Goal: Task Accomplishment & Management: Manage account settings

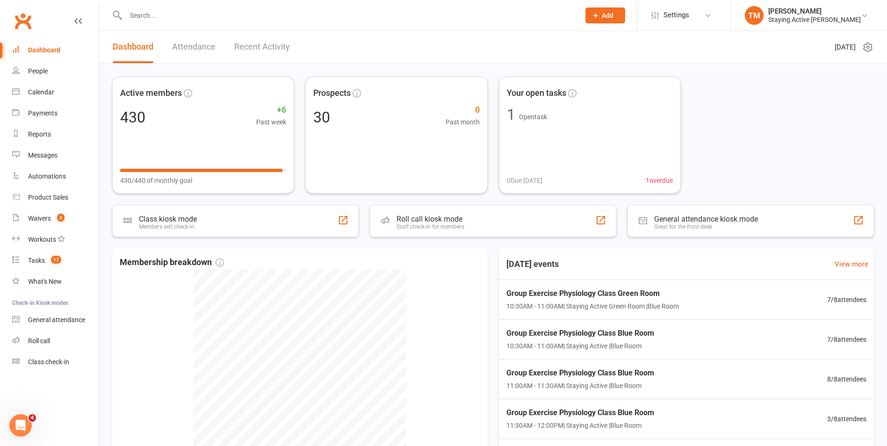
click at [153, 13] on input "text" at bounding box center [348, 15] width 450 height 13
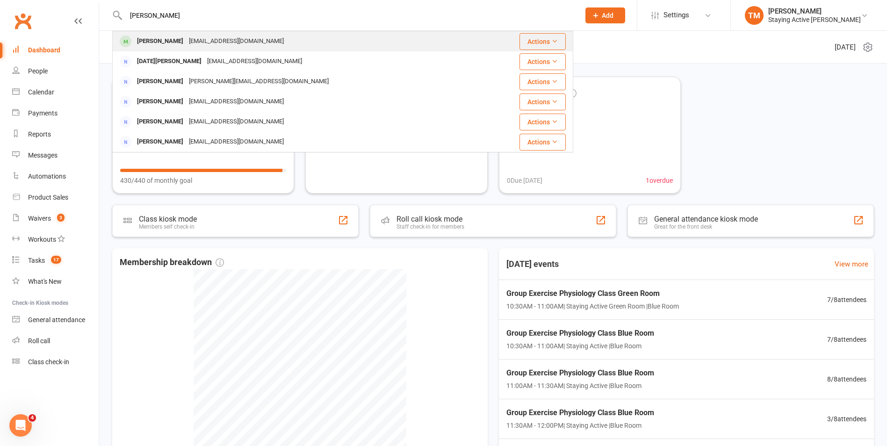
type input "lucio"
click at [159, 34] on div "Lucio Rizzo luciorizzo@optusnet.com.au" at bounding box center [298, 41] width 370 height 19
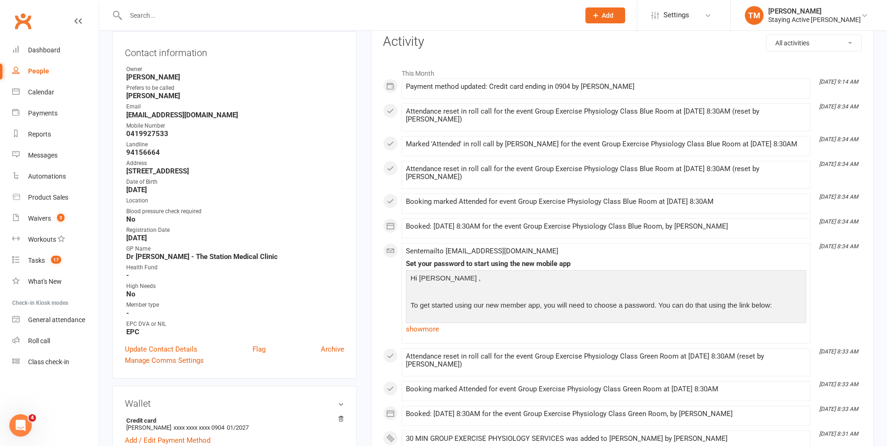
scroll to position [140, 0]
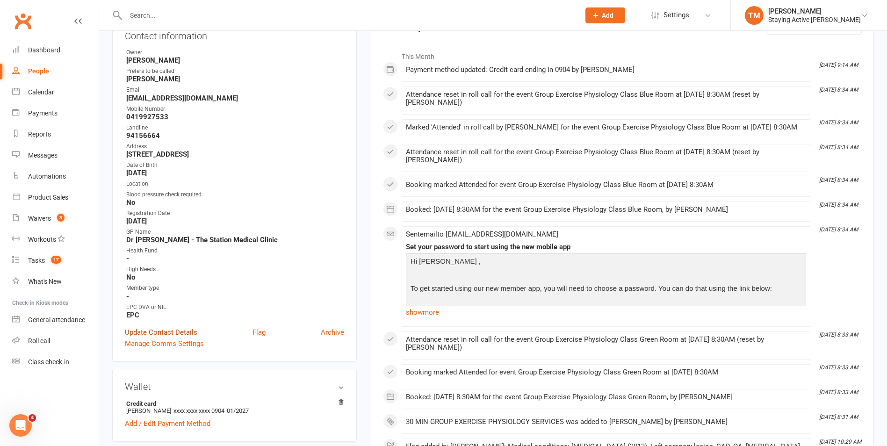
click at [164, 331] on link "Update Contact Details" at bounding box center [161, 332] width 72 height 11
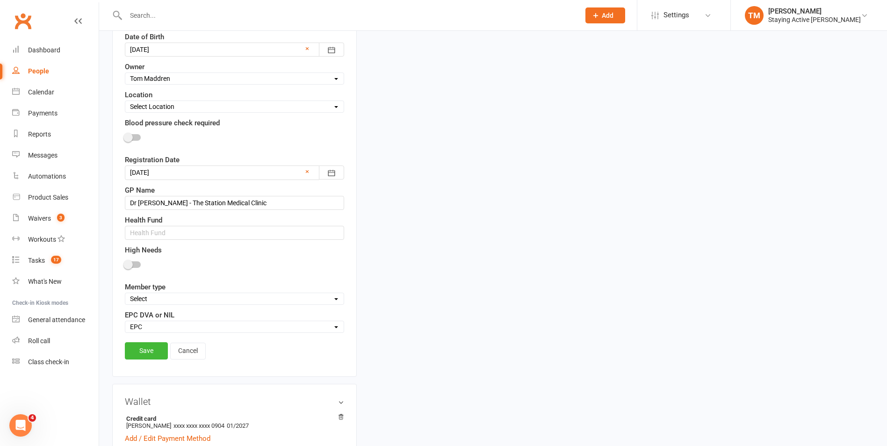
scroll to position [371, 0]
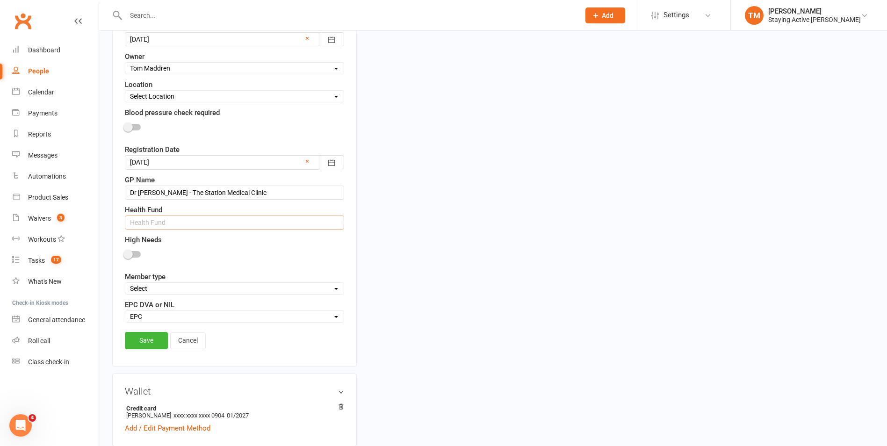
click at [173, 222] on input "text" at bounding box center [234, 222] width 219 height 14
type input "BUPA"
click at [187, 211] on div "Health Fund BUPA" at bounding box center [234, 216] width 219 height 25
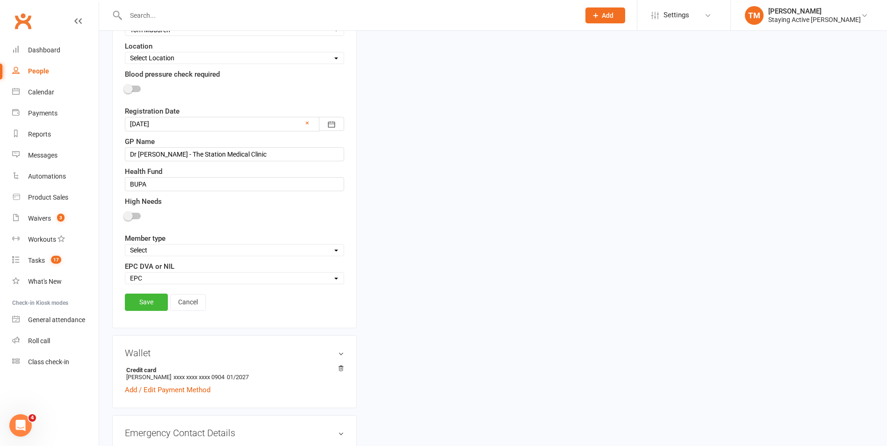
scroll to position [465, 0]
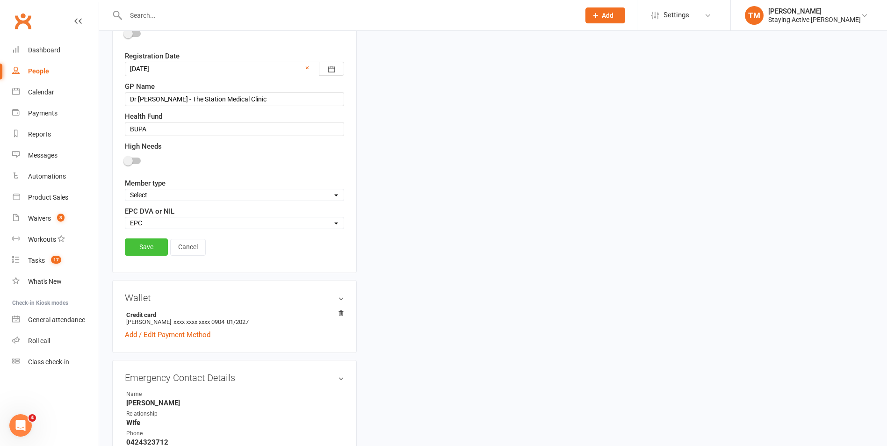
click at [144, 253] on link "Save" at bounding box center [146, 246] width 43 height 17
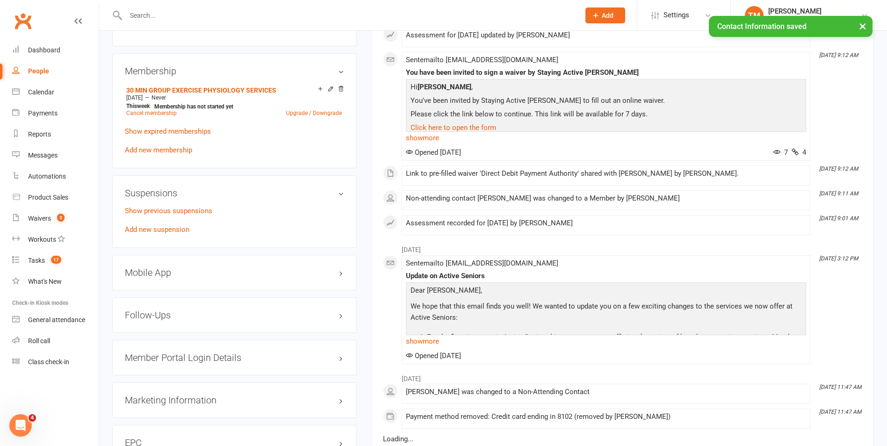
scroll to position [745, 0]
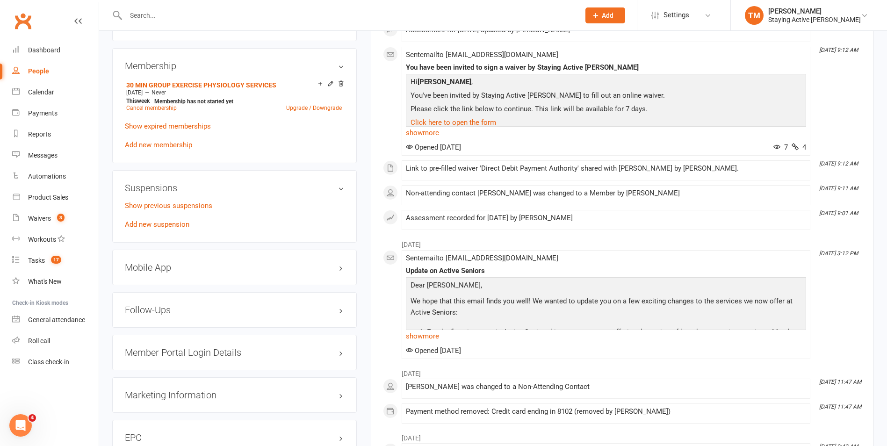
click at [165, 262] on h3 "Mobile App" at bounding box center [234, 267] width 219 height 10
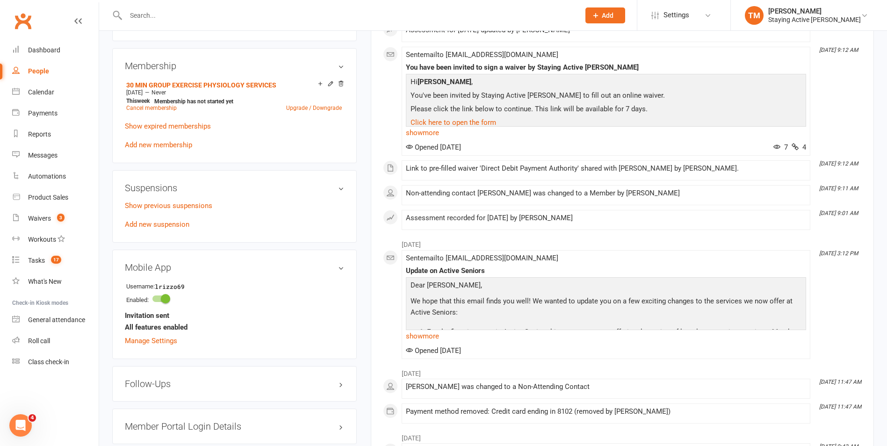
click at [165, 262] on h3 "Mobile App" at bounding box center [234, 267] width 219 height 10
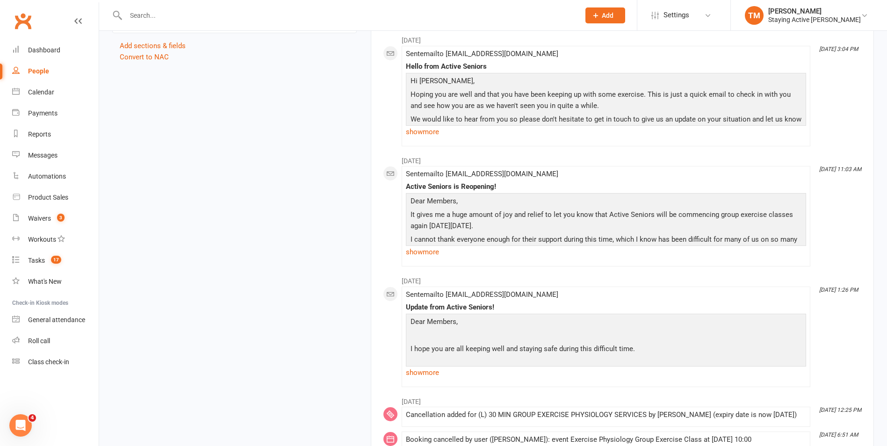
scroll to position [1353, 0]
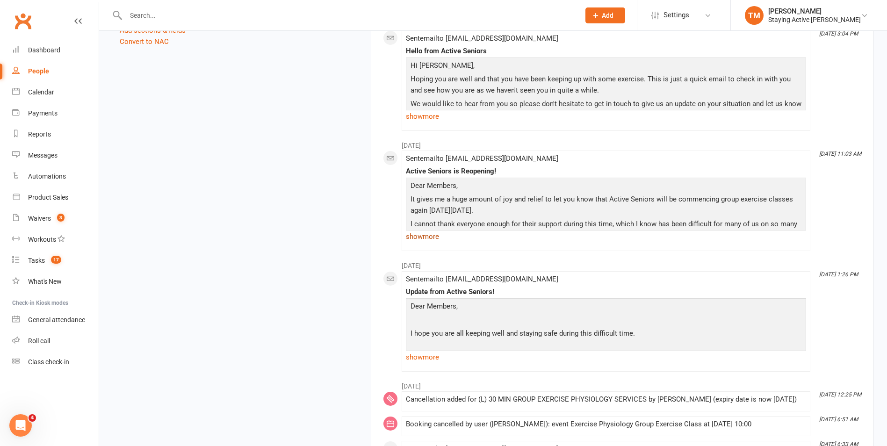
click at [422, 243] on link "show more" at bounding box center [606, 236] width 400 height 13
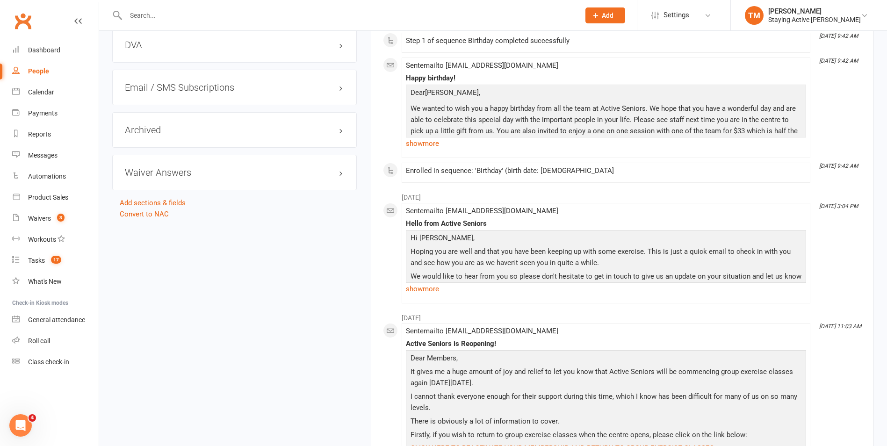
scroll to position [1048, 0]
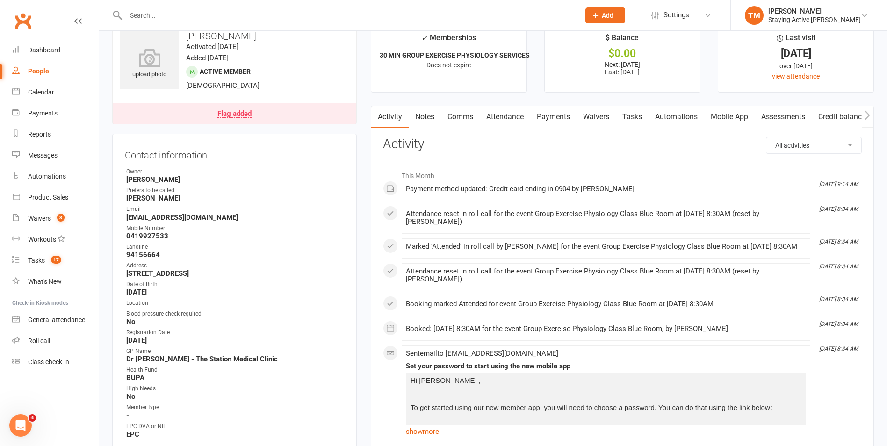
scroll to position [0, 0]
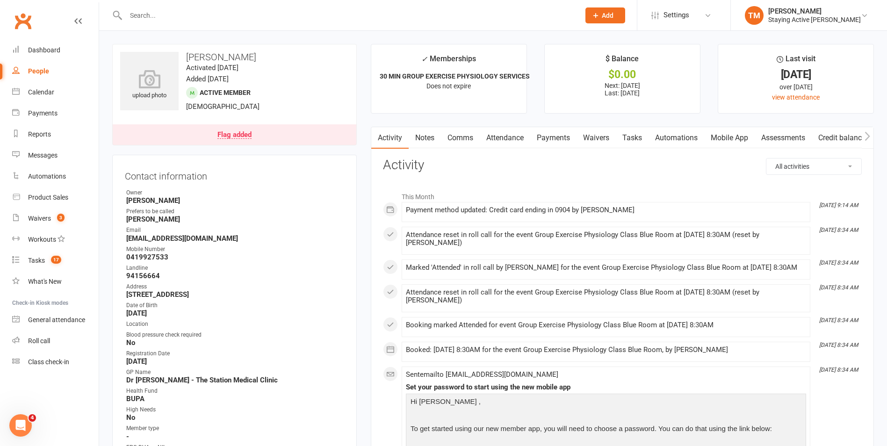
click at [227, 9] on input "text" at bounding box center [348, 15] width 450 height 13
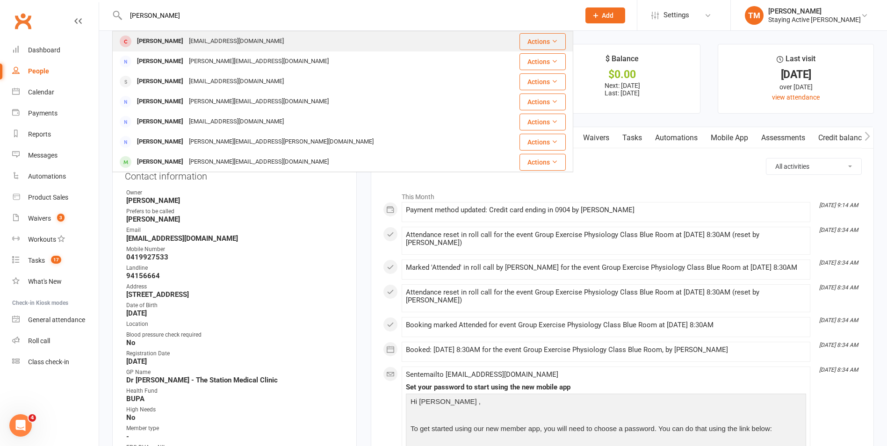
type input "[PERSON_NAME]"
click at [203, 35] on div "[EMAIL_ADDRESS][DOMAIN_NAME]" at bounding box center [236, 42] width 100 height 14
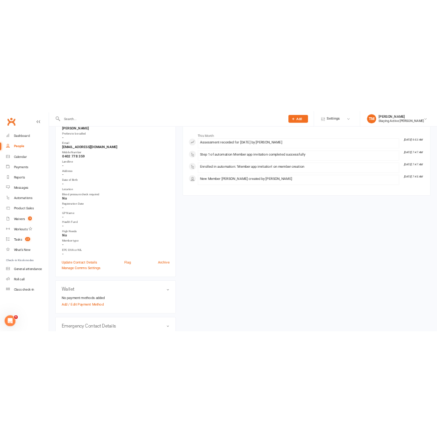
scroll to position [140, 0]
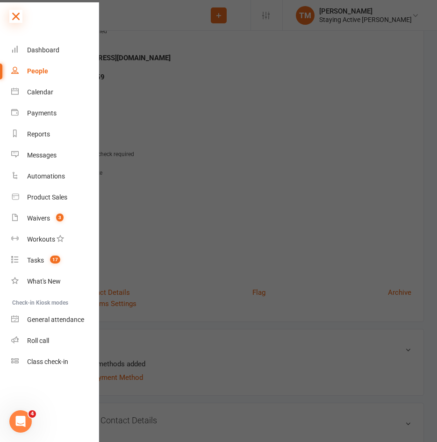
click at [14, 18] on icon at bounding box center [15, 16] width 13 height 13
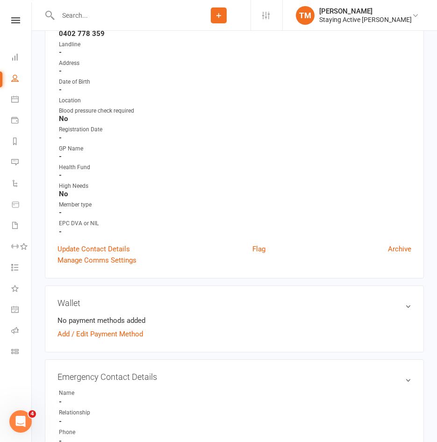
scroll to position [187, 0]
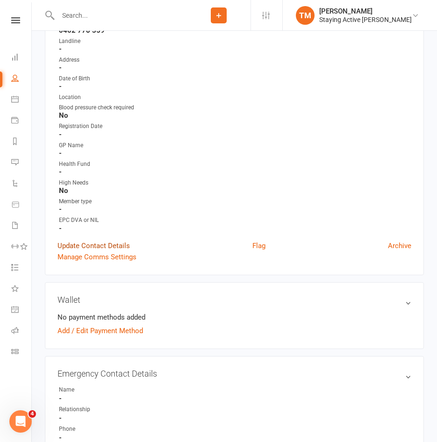
click at [100, 244] on link "Update Contact Details" at bounding box center [93, 245] width 72 height 11
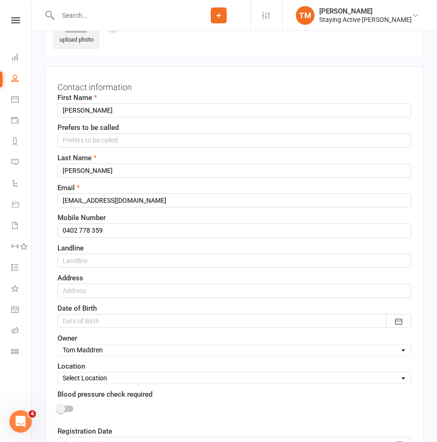
scroll to position [44, 0]
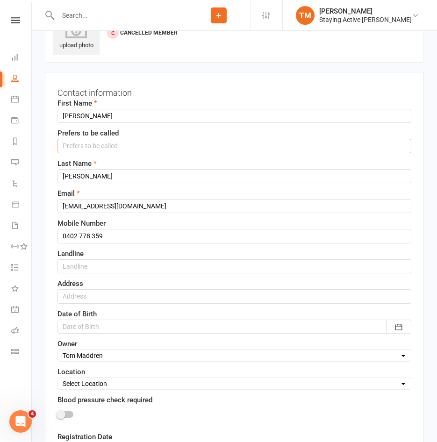
click at [147, 140] on input "text" at bounding box center [234, 146] width 354 height 14
click at [177, 133] on div "Prefers to be called" at bounding box center [234, 140] width 354 height 25
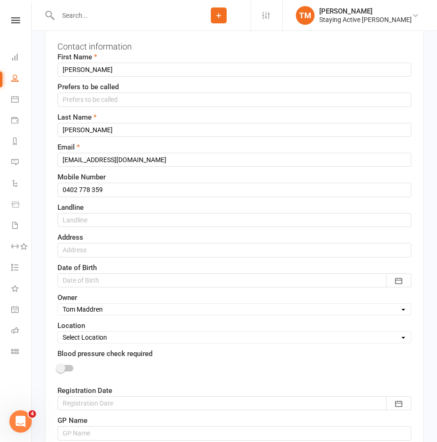
scroll to position [91, 0]
click at [97, 215] on input "text" at bounding box center [234, 220] width 354 height 14
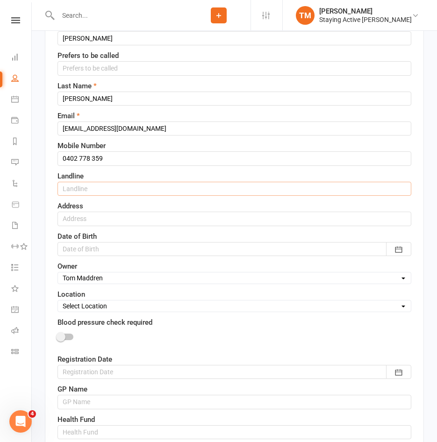
scroll to position [137, 0]
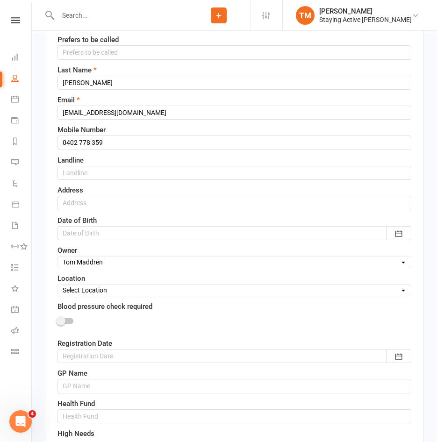
click at [62, 233] on div at bounding box center [234, 233] width 354 height 14
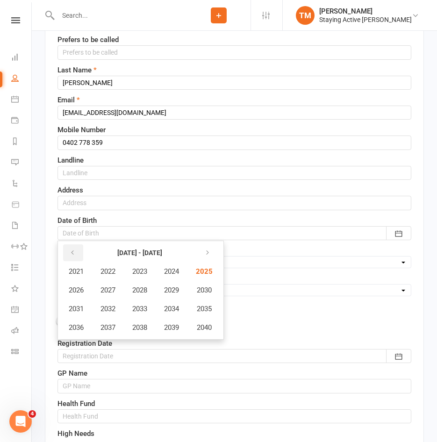
click at [71, 250] on icon "button" at bounding box center [72, 252] width 7 height 7
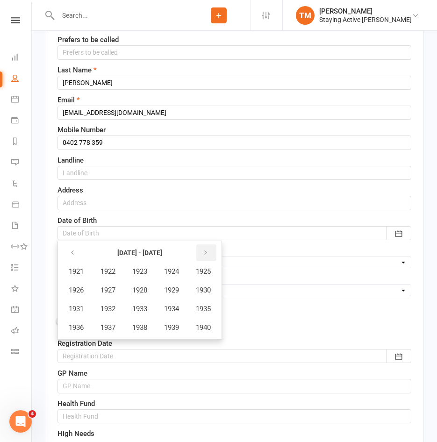
click at [205, 253] on button "button" at bounding box center [206, 252] width 20 height 17
click at [172, 305] on span "1954" at bounding box center [171, 309] width 15 height 8
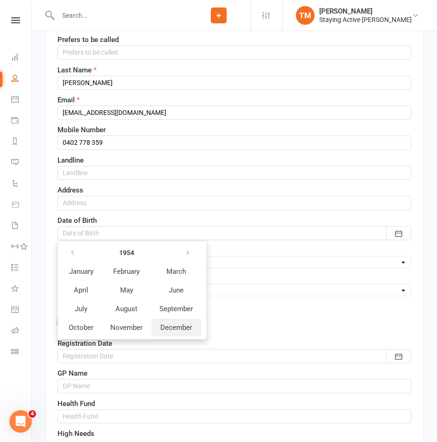
click at [160, 322] on button "December" at bounding box center [176, 328] width 50 height 18
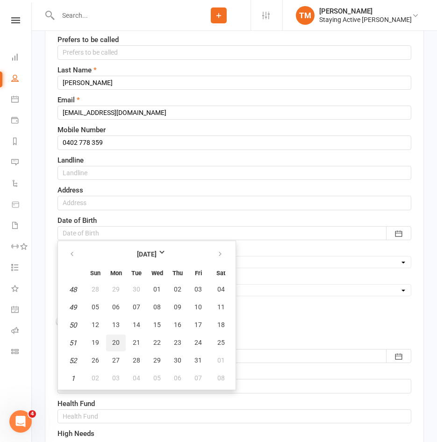
click at [113, 344] on span "20" at bounding box center [115, 342] width 7 height 7
type input "20 Dec 1954"
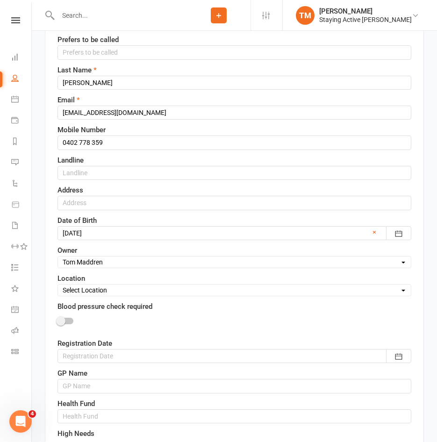
click at [156, 244] on div "First Name Trish Prefers to be called Last Name Poole Email tickeyfrost@gmail.c…" at bounding box center [234, 260] width 354 height 512
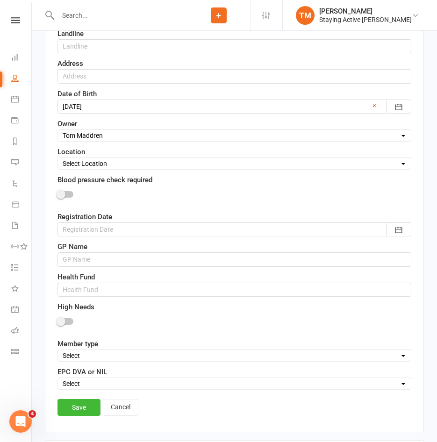
scroll to position [324, 0]
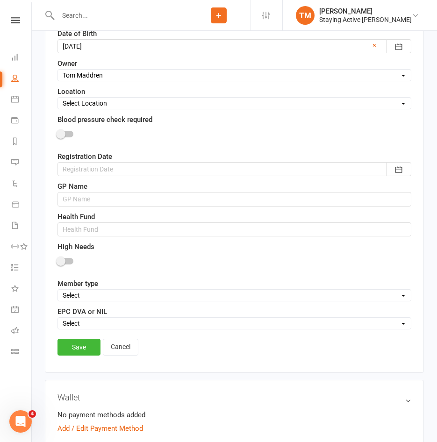
click at [158, 170] on div at bounding box center [234, 169] width 354 height 14
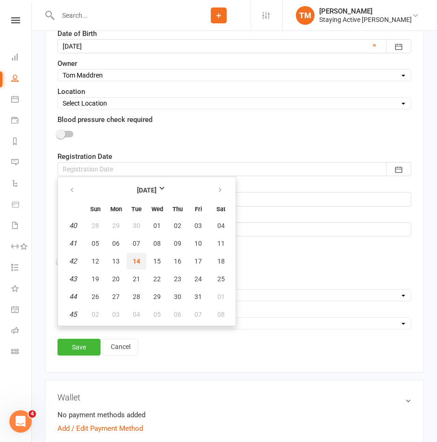
click at [135, 261] on span "14" at bounding box center [136, 261] width 7 height 7
type input "14 Oct 2025"
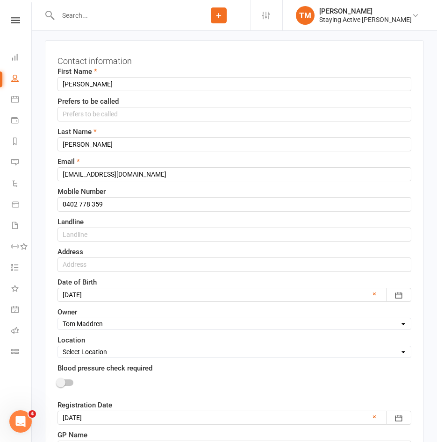
scroll to position [93, 0]
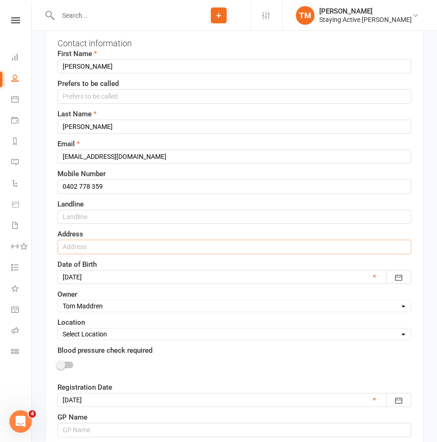
click at [83, 244] on input "text" at bounding box center [234, 247] width 354 height 14
click at [172, 249] on input "4 A" at bounding box center [234, 247] width 354 height 14
click at [155, 234] on div "Address 4 A" at bounding box center [234, 241] width 354 height 25
click at [110, 243] on input "4 A" at bounding box center [234, 247] width 354 height 14
type input "[STREET_ADDRESS][PERSON_NAME]"
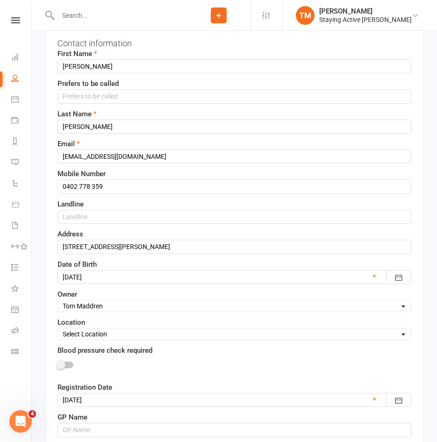
click at [135, 232] on div "Address 4 Ashmore Av Pymble NSW 2073" at bounding box center [234, 241] width 354 height 25
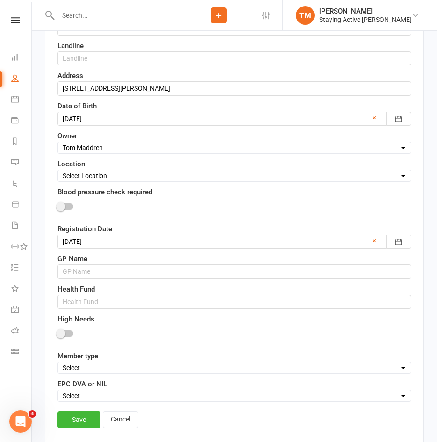
scroll to position [280, 0]
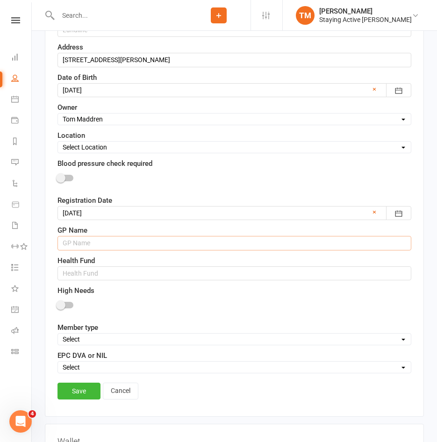
click at [115, 243] on input "text" at bounding box center [234, 243] width 354 height 14
type input "[PERSON_NAME] Pymble Family Doctors"
click at [257, 227] on div "GP Name Dr Anu Caulfield Pymble Family Doctors" at bounding box center [234, 237] width 354 height 25
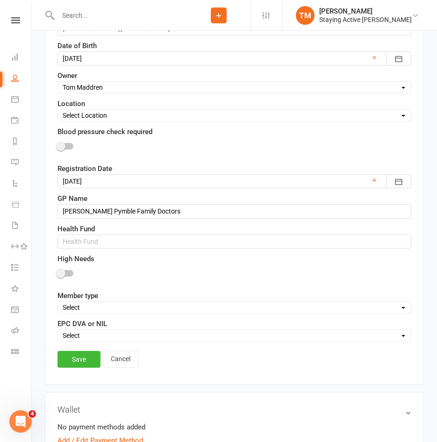
scroll to position [327, 0]
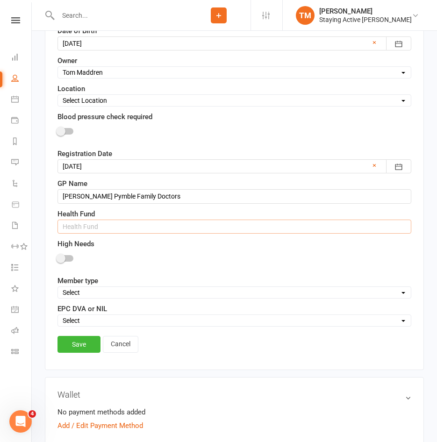
click at [87, 224] on input "text" at bounding box center [234, 227] width 354 height 14
click at [86, 218] on label "Health Fund" at bounding box center [75, 213] width 37 height 11
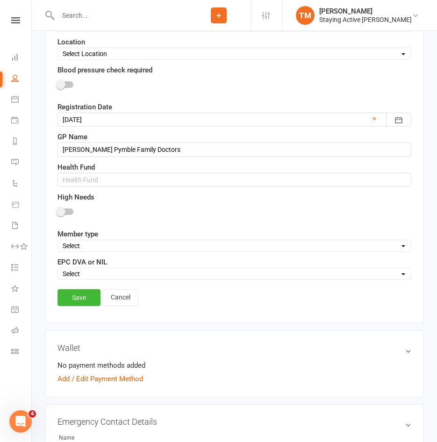
click at [99, 273] on select "Select DVA EPC NIL" at bounding box center [234, 274] width 353 height 10
select select "EPC"
click at [58, 270] on select "Select DVA EPC NIL" at bounding box center [234, 274] width 353 height 10
click at [79, 298] on link "Save" at bounding box center [78, 297] width 43 height 17
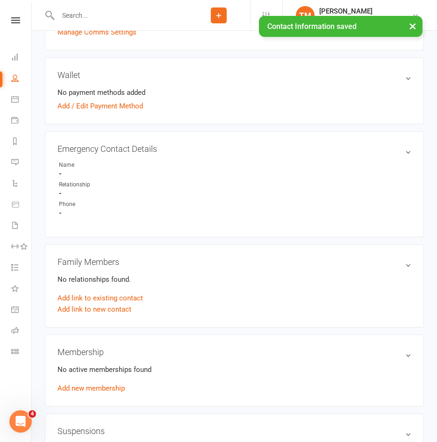
scroll to position [421, 0]
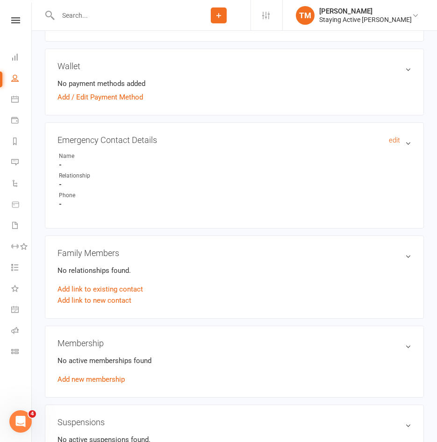
click at [401, 142] on h3 "Emergency Contact Details edit" at bounding box center [234, 140] width 354 height 10
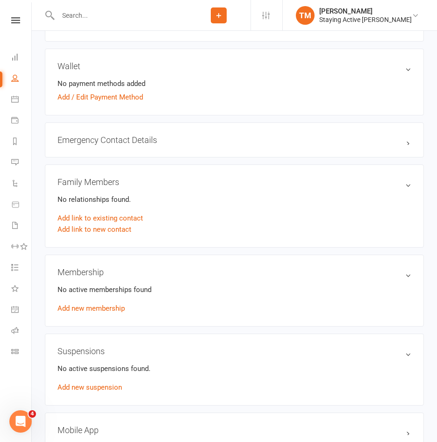
scroll to position [374, 0]
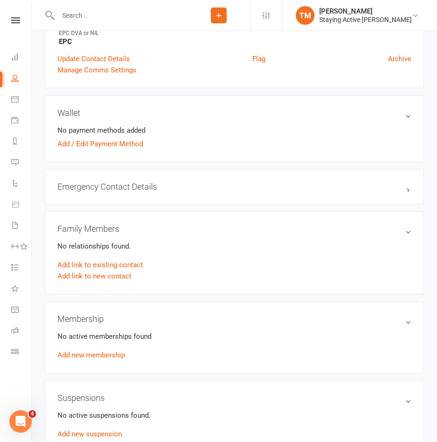
click at [165, 180] on div "Emergency Contact Details edit" at bounding box center [234, 186] width 379 height 35
click at [142, 186] on h3 "Emergency Contact Details edit" at bounding box center [234, 187] width 354 height 10
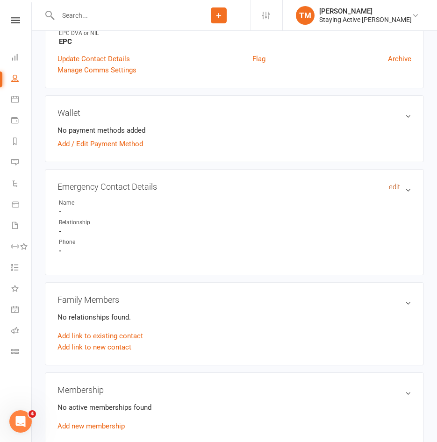
click at [396, 188] on link "edit" at bounding box center [394, 187] width 11 height 8
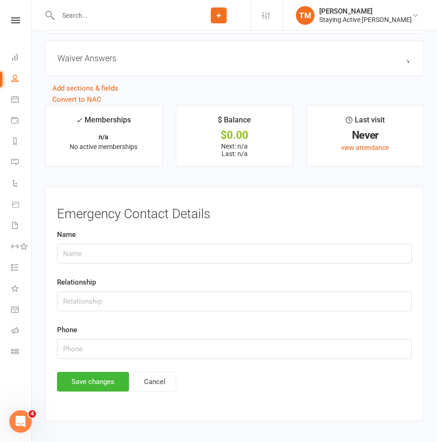
scroll to position [1165, 0]
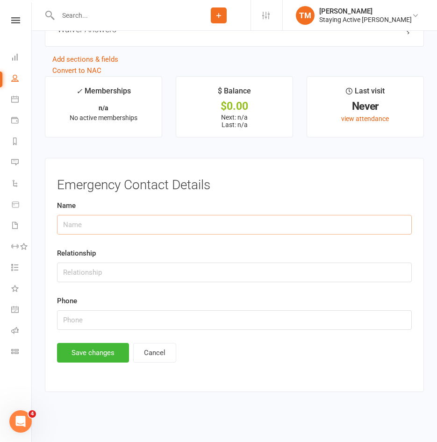
click at [181, 232] on input "text" at bounding box center [234, 225] width 355 height 20
type input "[PERSON_NAME]"
click at [155, 262] on div "Relationship" at bounding box center [234, 265] width 355 height 35
click at [155, 267] on input "text" at bounding box center [234, 273] width 355 height 20
type input "Husband"
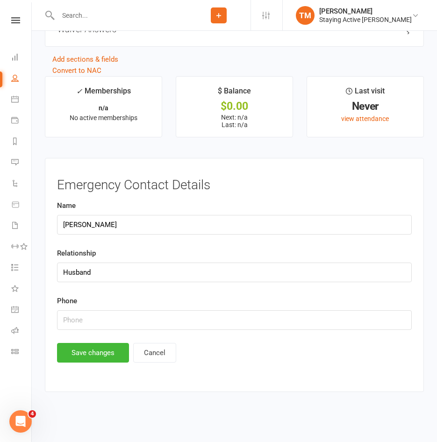
click at [161, 252] on div "Relationship Husband" at bounding box center [234, 265] width 355 height 35
click at [171, 325] on input "text" at bounding box center [234, 320] width 355 height 20
type input "0466102060"
click at [77, 351] on button "Save changes" at bounding box center [93, 353] width 72 height 20
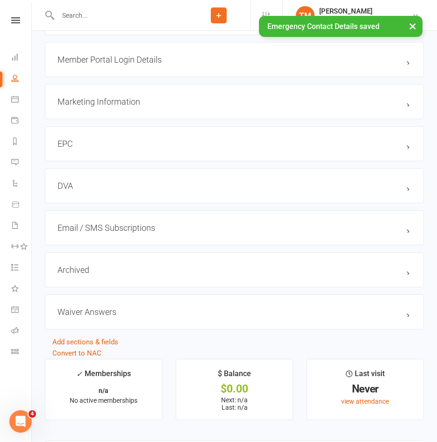
scroll to position [795, 0]
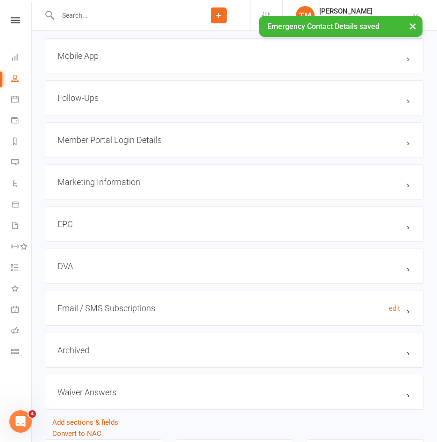
click at [241, 310] on h3 "Email / SMS Subscriptions edit" at bounding box center [234, 308] width 354 height 10
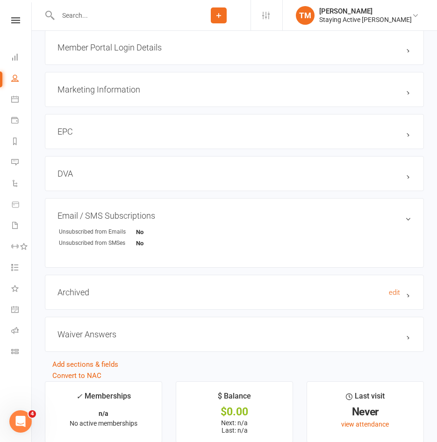
scroll to position [889, 0]
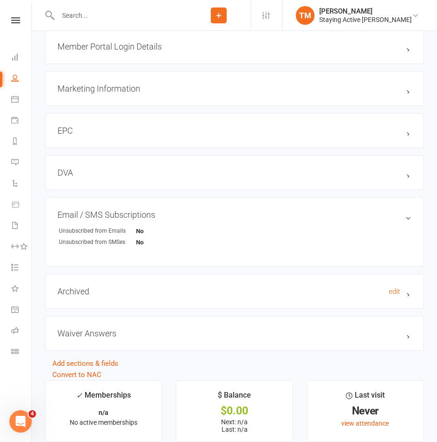
click at [232, 296] on h3 "Archived edit" at bounding box center [234, 292] width 354 height 10
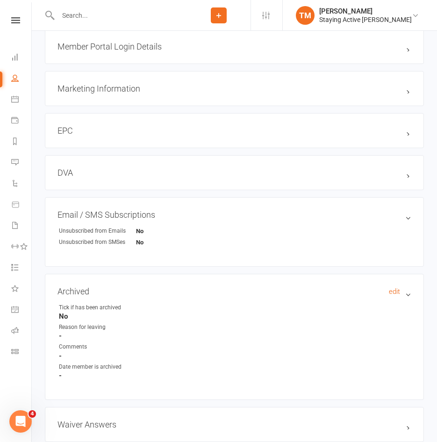
click at [232, 296] on h3 "Archived edit" at bounding box center [234, 292] width 354 height 10
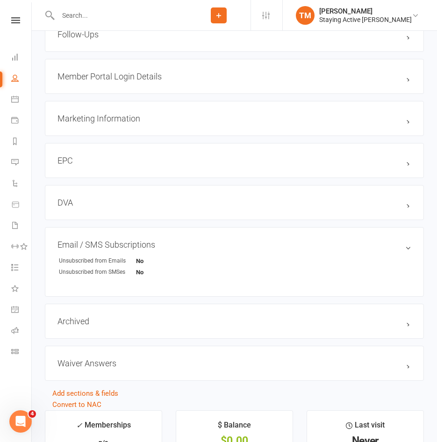
scroll to position [842, 0]
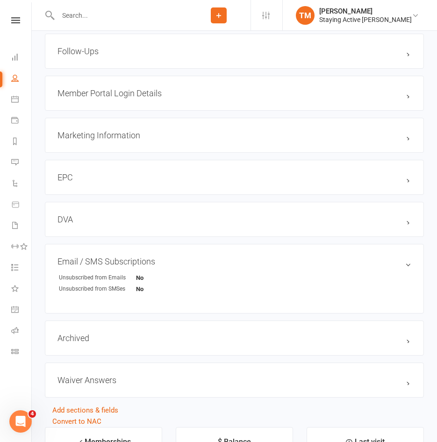
click at [195, 193] on div "EPC edit" at bounding box center [234, 177] width 379 height 35
click at [192, 189] on div "EPC edit" at bounding box center [234, 177] width 379 height 35
click at [119, 170] on div "EPC edit" at bounding box center [234, 177] width 379 height 35
click at [107, 178] on h3 "EPC edit" at bounding box center [234, 177] width 354 height 10
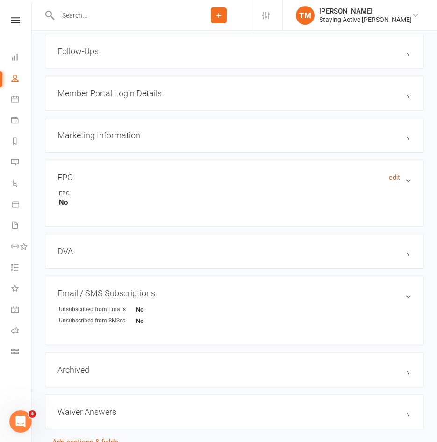
click at [392, 182] on link "edit" at bounding box center [394, 177] width 11 height 8
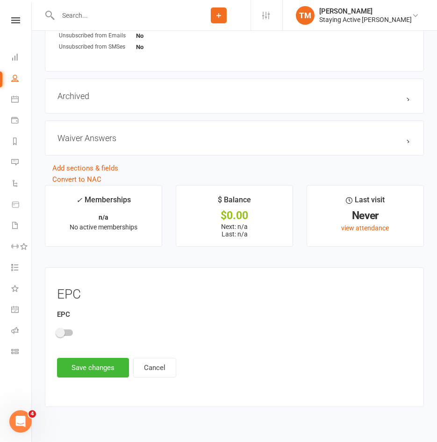
scroll to position [1105, 0]
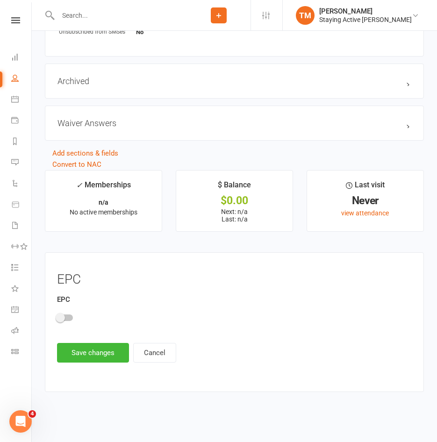
click at [56, 319] on span at bounding box center [60, 317] width 9 height 9
click at [57, 316] on input "checkbox" at bounding box center [57, 316] width 0 height 0
click at [92, 351] on button "Save changes" at bounding box center [93, 353] width 72 height 20
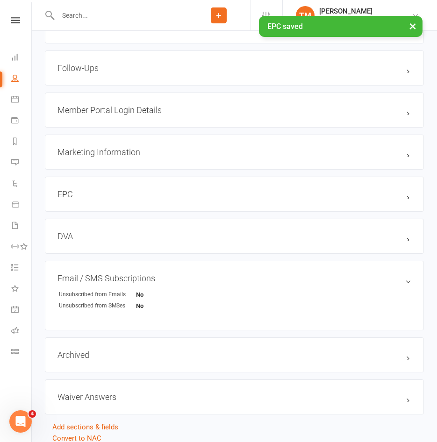
scroll to position [778, 0]
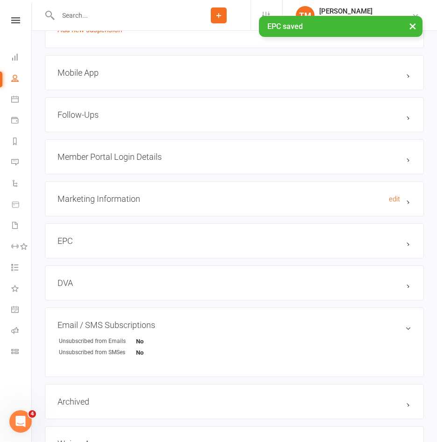
click at [162, 204] on h3 "Marketing Information edit" at bounding box center [234, 199] width 354 height 10
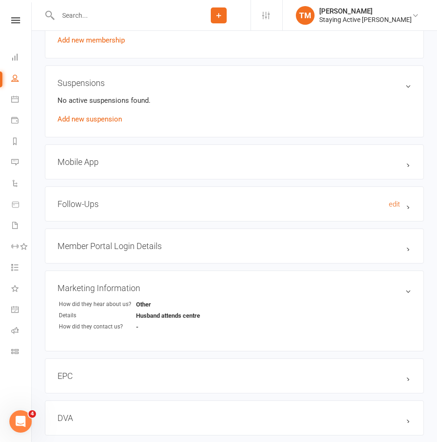
scroll to position [685, 0]
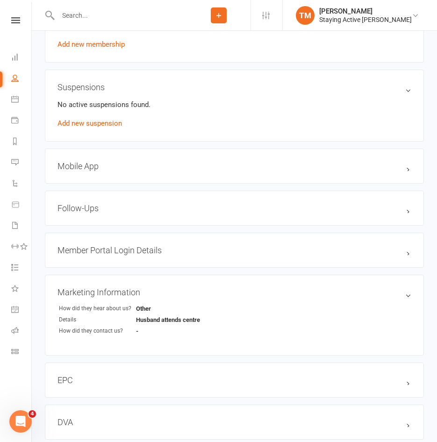
click at [162, 246] on div "Member Portal Login Details" at bounding box center [234, 250] width 379 height 35
click at [153, 253] on h3 "Member Portal Login Details" at bounding box center [234, 250] width 354 height 10
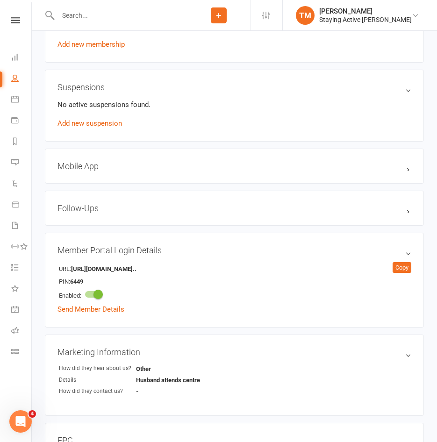
click at [153, 253] on h3 "Member Portal Login Details" at bounding box center [234, 250] width 354 height 10
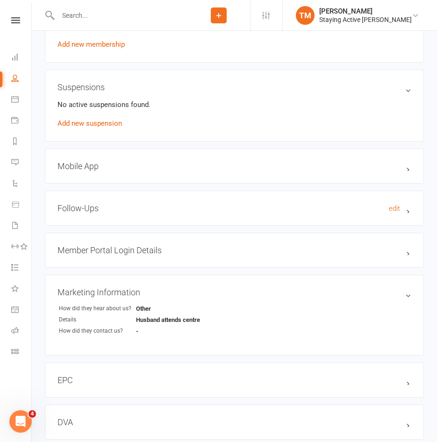
click at [157, 213] on h3 "Follow-Ups edit" at bounding box center [234, 208] width 354 height 10
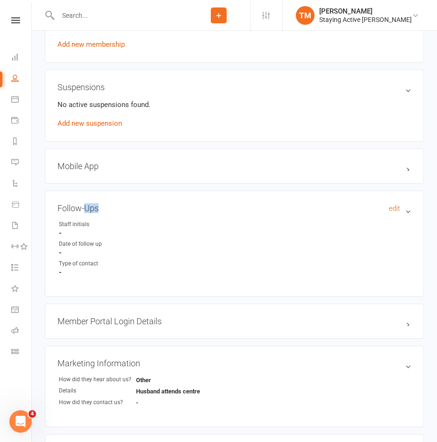
click at [157, 213] on h3 "Follow-Ups edit" at bounding box center [234, 208] width 354 height 10
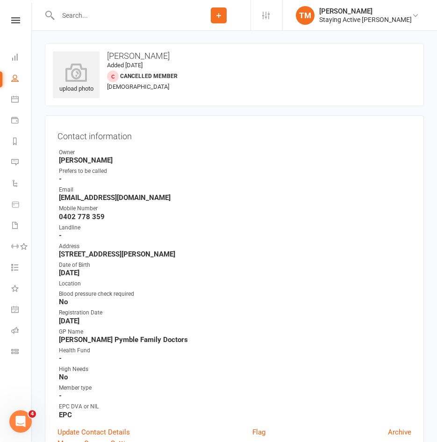
scroll to position [0, 0]
click at [178, 226] on div "Landline" at bounding box center [235, 228] width 352 height 9
click at [283, 410] on div "EPC DVA or NIL" at bounding box center [235, 407] width 352 height 9
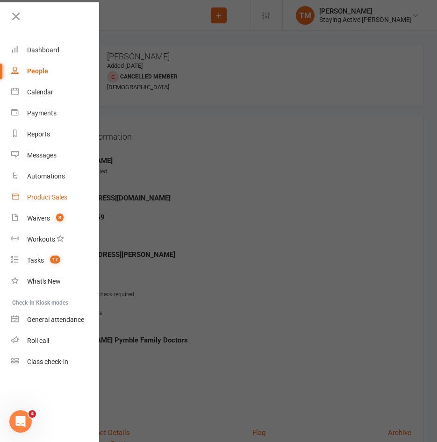
click at [42, 200] on div "Product Sales" at bounding box center [47, 197] width 40 height 7
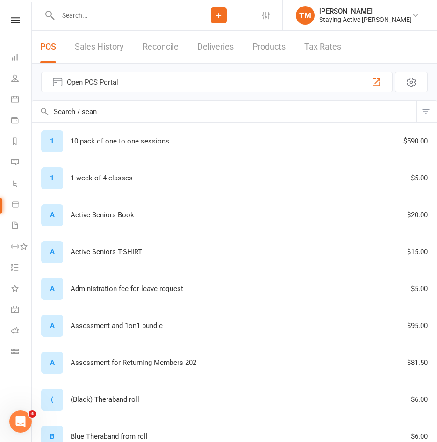
click at [87, 9] on input "text" at bounding box center [121, 15] width 132 height 13
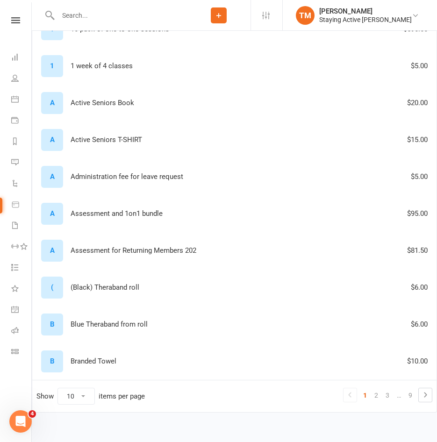
scroll to position [122, 0]
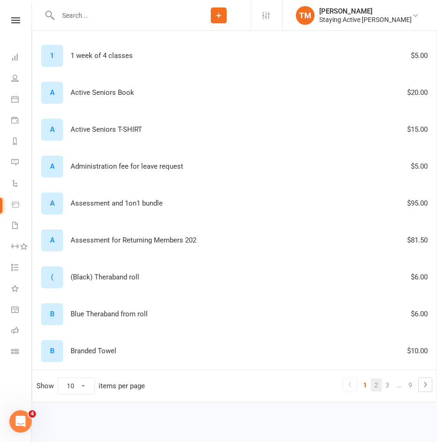
click at [372, 384] on link "2" at bounding box center [376, 385] width 11 height 13
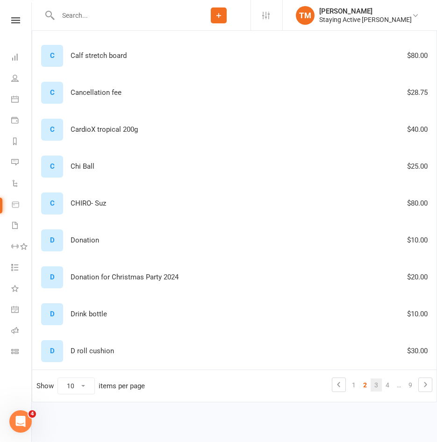
click at [380, 388] on link "3" at bounding box center [376, 385] width 11 height 13
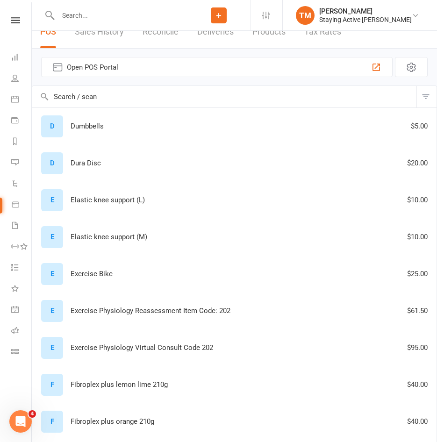
scroll to position [0, 0]
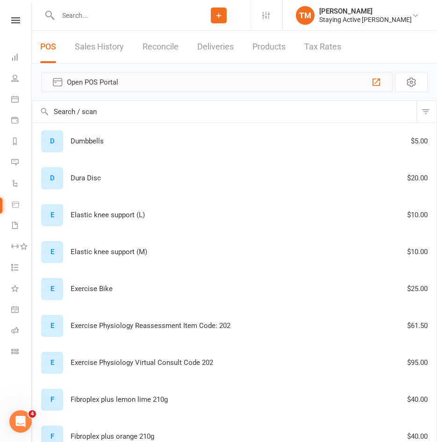
click at [97, 82] on span "Open POS Portal" at bounding box center [217, 82] width 300 height 11
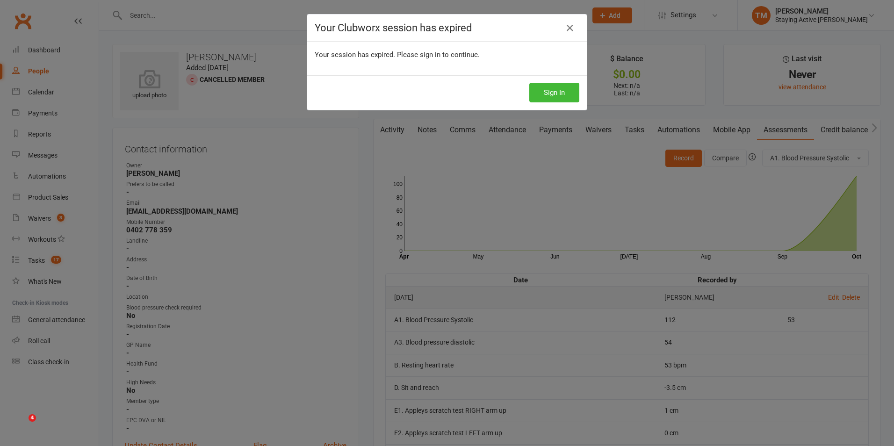
scroll to position [234, 0]
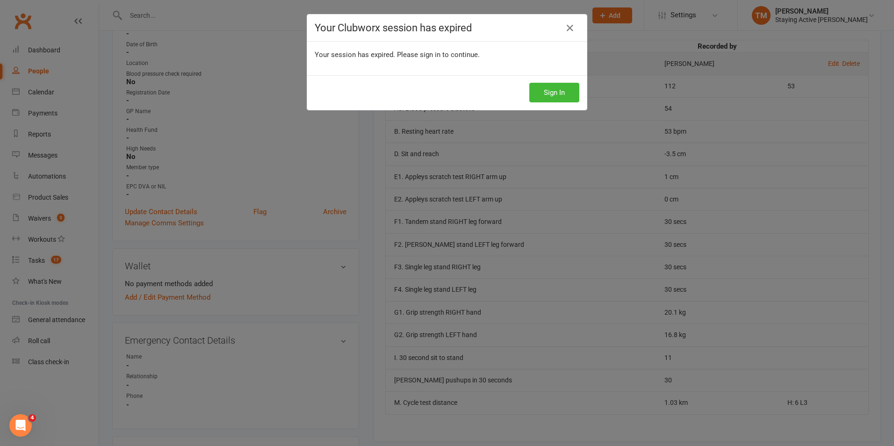
click at [545, 85] on button "Sign In" at bounding box center [554, 93] width 50 height 20
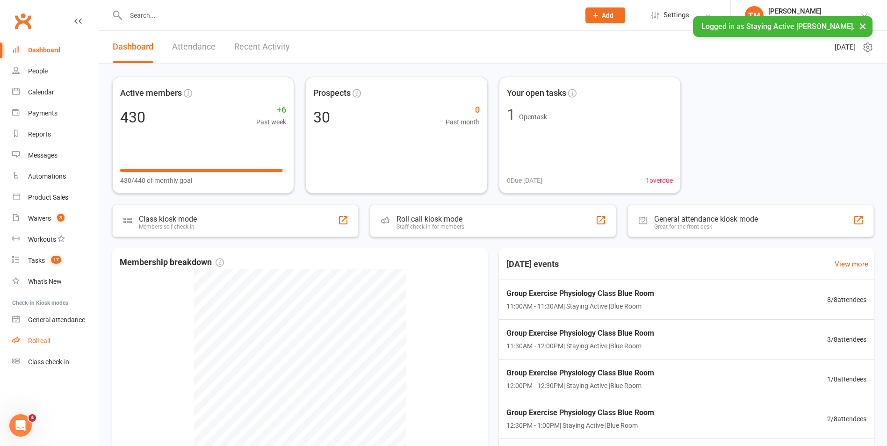
click at [43, 341] on div "Roll call" at bounding box center [39, 340] width 22 height 7
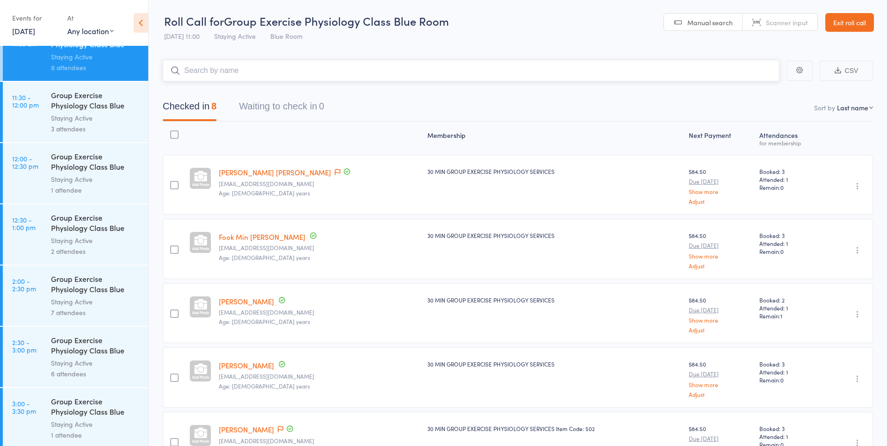
scroll to position [789, 0]
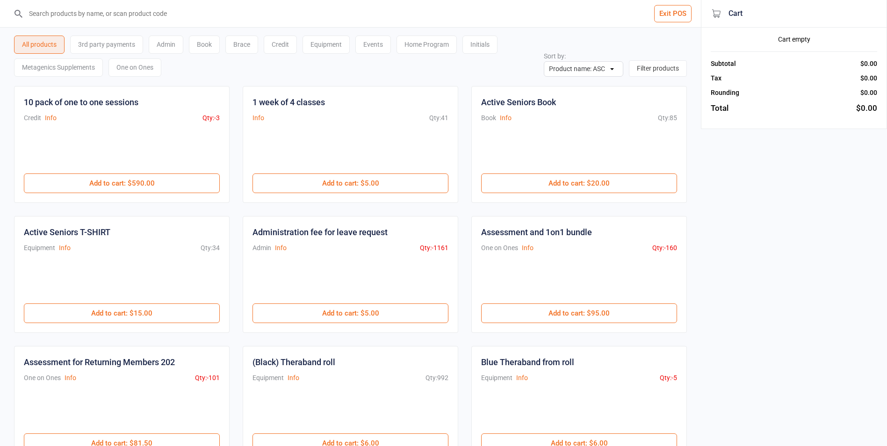
click at [437, 48] on div "Initials" at bounding box center [479, 45] width 35 height 18
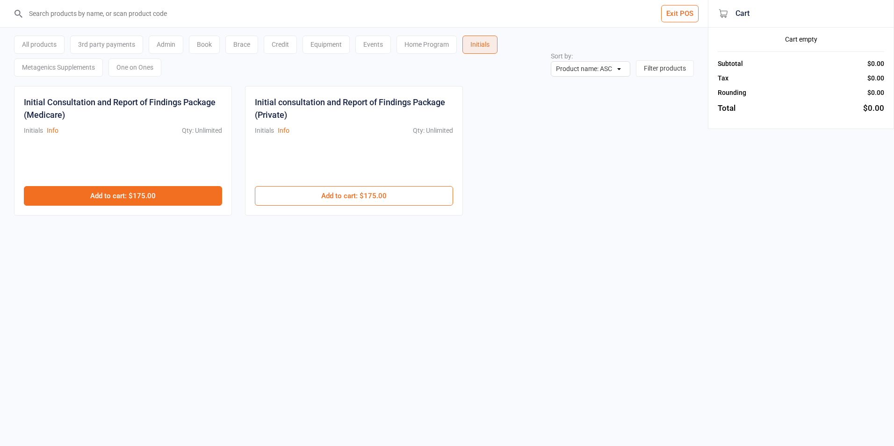
click at [86, 201] on button "Add to cart : $175.00" at bounding box center [123, 196] width 198 height 20
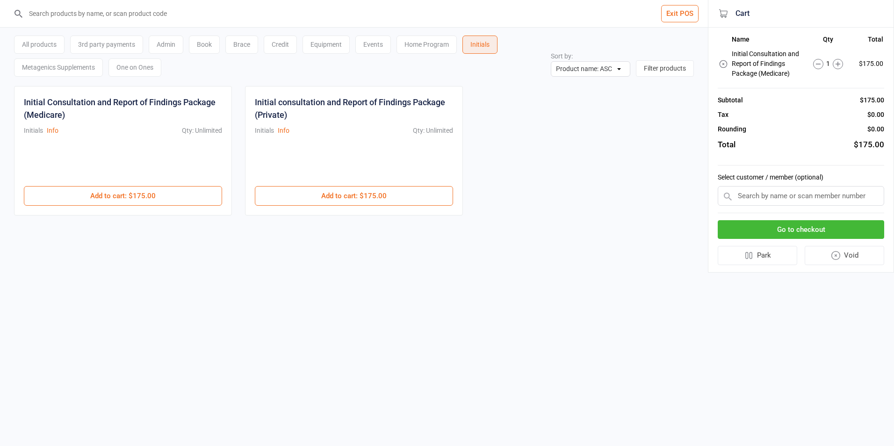
click at [437, 200] on input "text" at bounding box center [801, 196] width 166 height 20
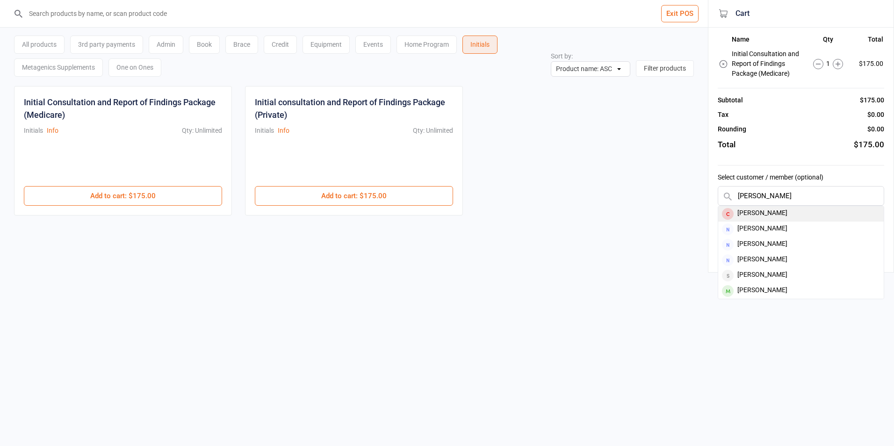
type input "[PERSON_NAME]"
click at [437, 215] on div "[PERSON_NAME]" at bounding box center [800, 213] width 165 height 15
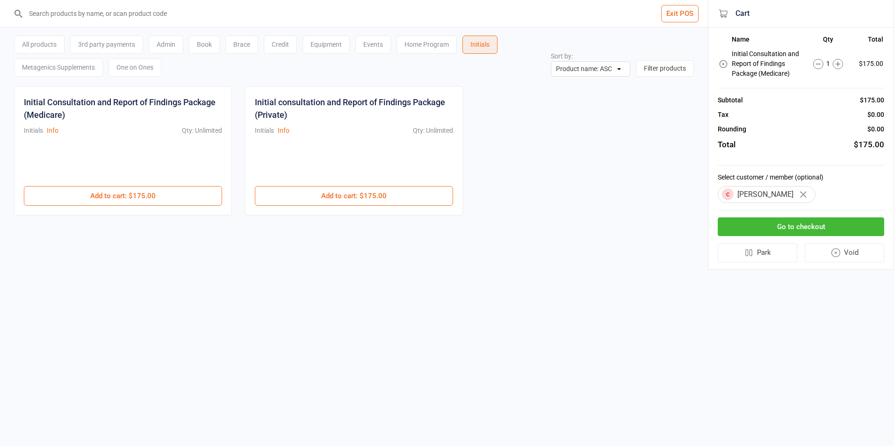
click at [437, 225] on button "Go to checkout" at bounding box center [801, 226] width 166 height 19
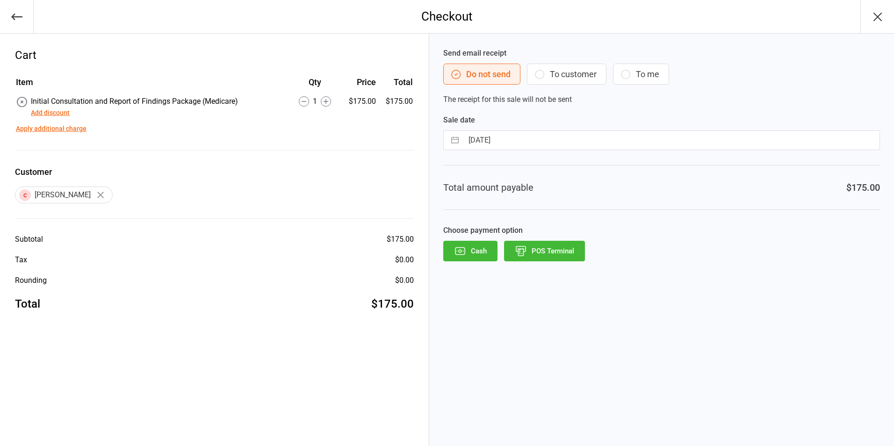
click at [437, 254] on button "POS Terminal" at bounding box center [544, 251] width 81 height 21
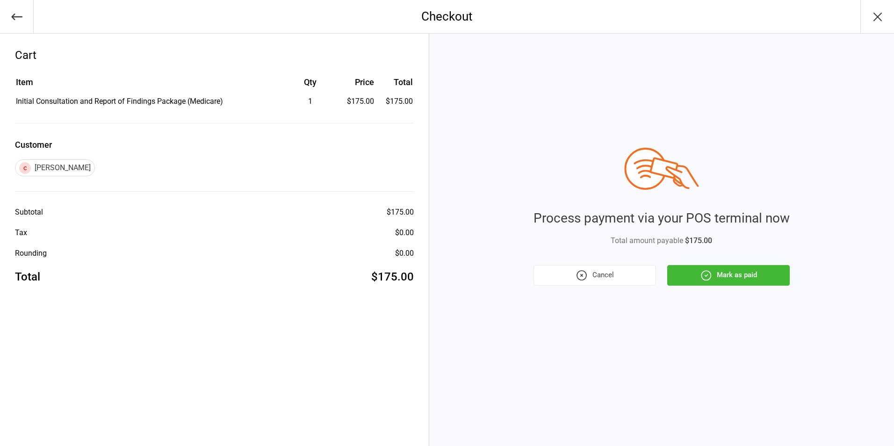
click at [437, 276] on icon "button" at bounding box center [706, 275] width 12 height 12
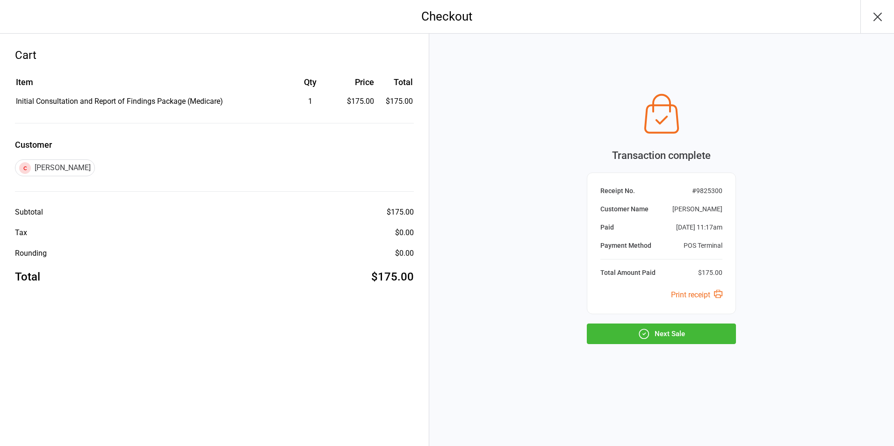
click at [437, 68] on div "Transaction complete Receipt No. # 9825300 Customer Name Trish Poole Paid Oct 1…" at bounding box center [661, 240] width 465 height 412
click at [437, 17] on button "button" at bounding box center [877, 16] width 34 height 33
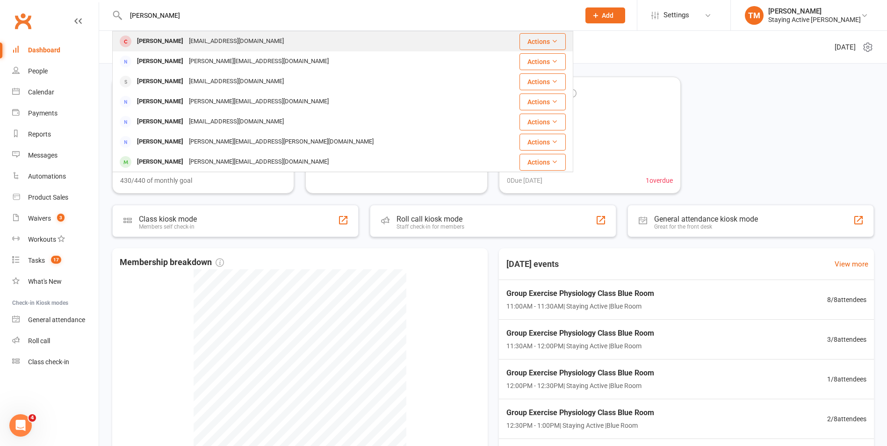
type input "[PERSON_NAME]"
click at [171, 34] on div "[PERSON_NAME] [EMAIL_ADDRESS][DOMAIN_NAME]" at bounding box center [304, 41] width 382 height 19
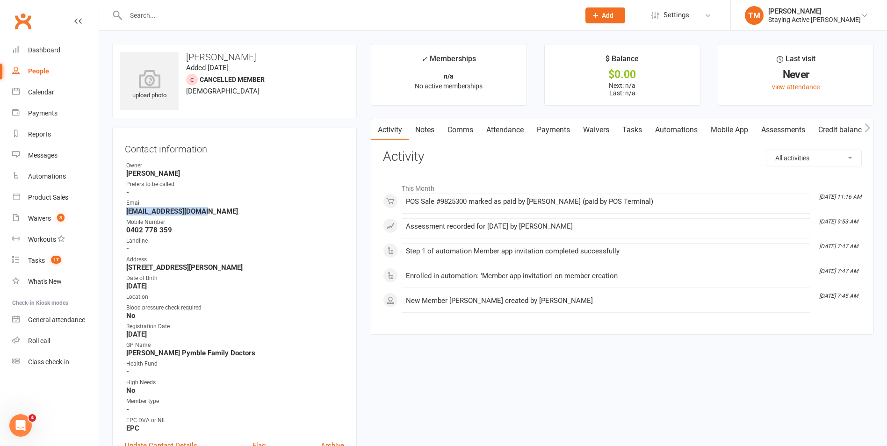
drag, startPoint x: 201, startPoint y: 210, endPoint x: 124, endPoint y: 211, distance: 77.6
click at [124, 211] on div "Contact information Owner [PERSON_NAME] Prefers to be called - Email [EMAIL_ADD…" at bounding box center [234, 301] width 244 height 347
copy strong "[EMAIL_ADDRESS][DOMAIN_NAME]"
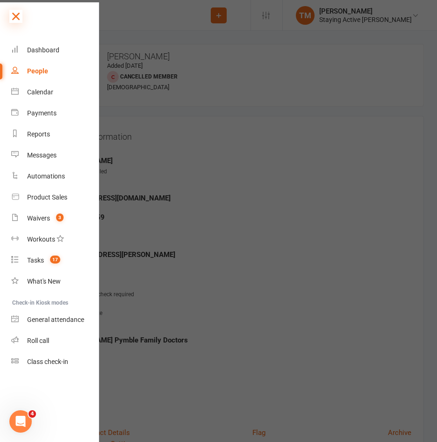
click at [15, 16] on icon at bounding box center [15, 16] width 13 height 13
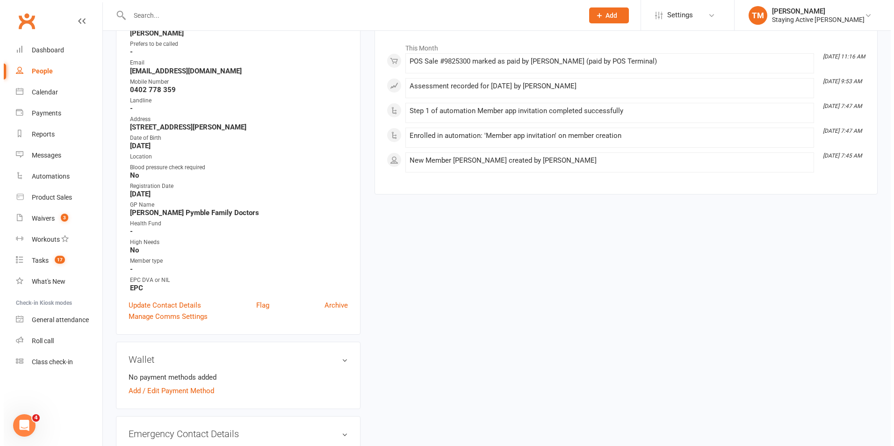
scroll to position [234, 0]
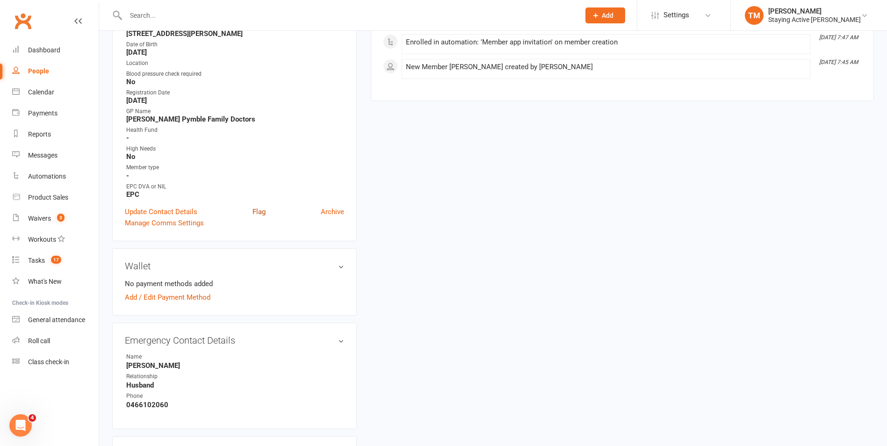
click at [255, 208] on link "Flag" at bounding box center [258, 211] width 13 height 11
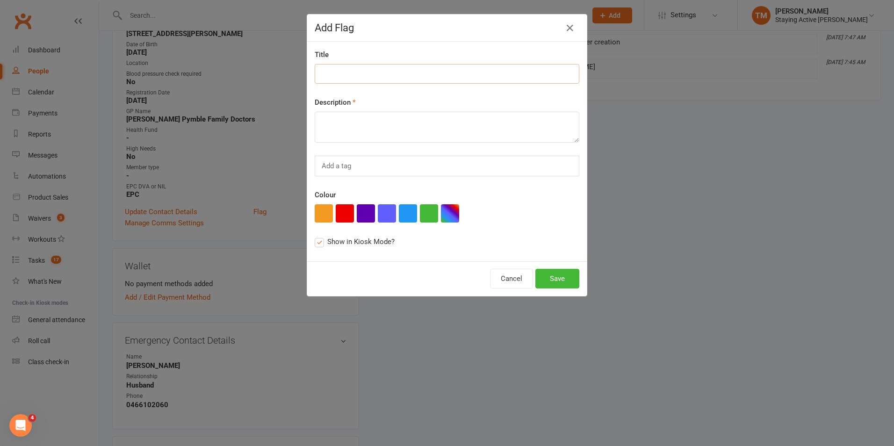
click at [352, 79] on input at bounding box center [447, 74] width 265 height 20
type input "New Member"
click at [365, 130] on textarea at bounding box center [447, 127] width 265 height 31
paste textarea "Chorioretinopathy, [MEDICAL_DATA] (2022), [MEDICAL_DATA], renal stone, OP, [MED…"
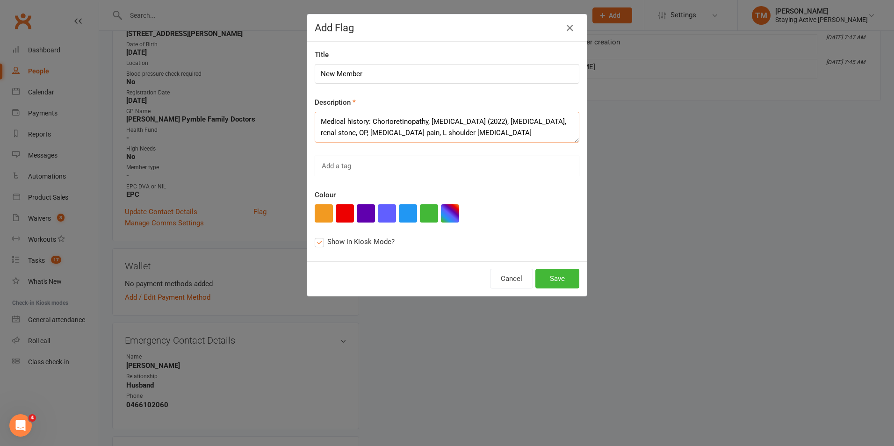
scroll to position [6, 0]
paste textarea "[MEDICAL_DATA], [MEDICAL_DATA], magmin, [MEDICAL_DATA], [MEDICAL_DATA], [MEDICA…"
click at [379, 130] on textarea "Medical history: Chorioretinopathy, [MEDICAL_DATA] (2022), [MEDICAL_DATA], rena…" at bounding box center [447, 127] width 265 height 31
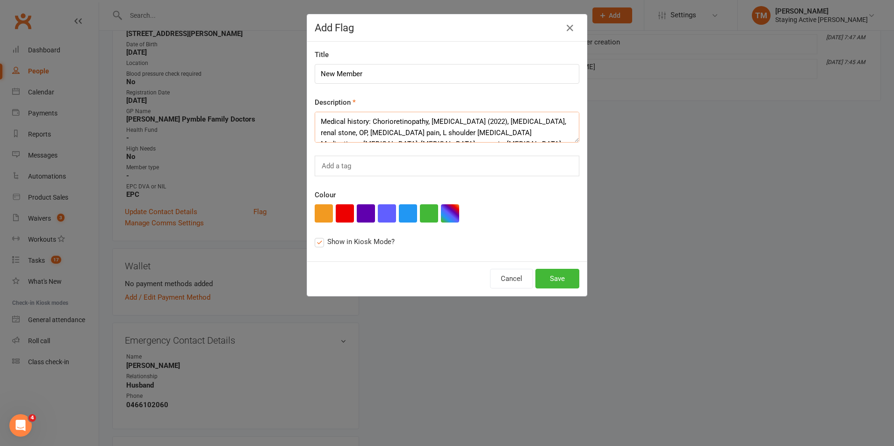
type textarea "Medical history: Chorioretinopathy, [MEDICAL_DATA] (2022), [MEDICAL_DATA], rena…"
click at [394, 74] on input "New Member" at bounding box center [447, 74] width 265 height 20
click at [554, 280] on button "Save" at bounding box center [557, 279] width 44 height 20
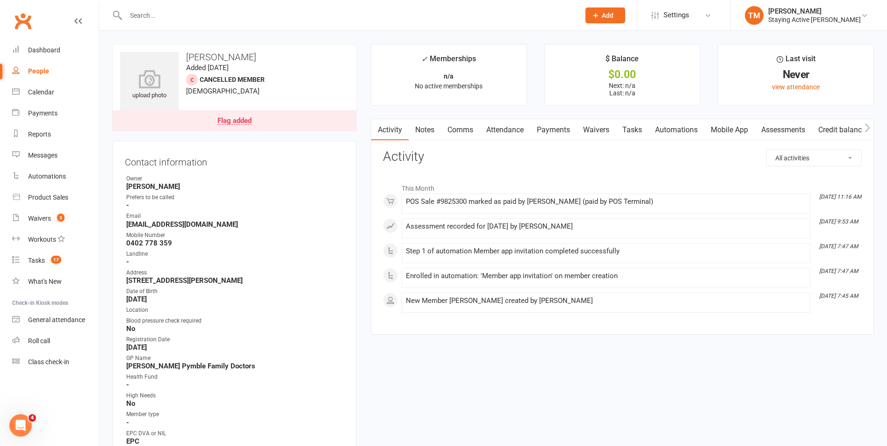
click at [821, 14] on div "[PERSON_NAME]" at bounding box center [814, 11] width 93 height 8
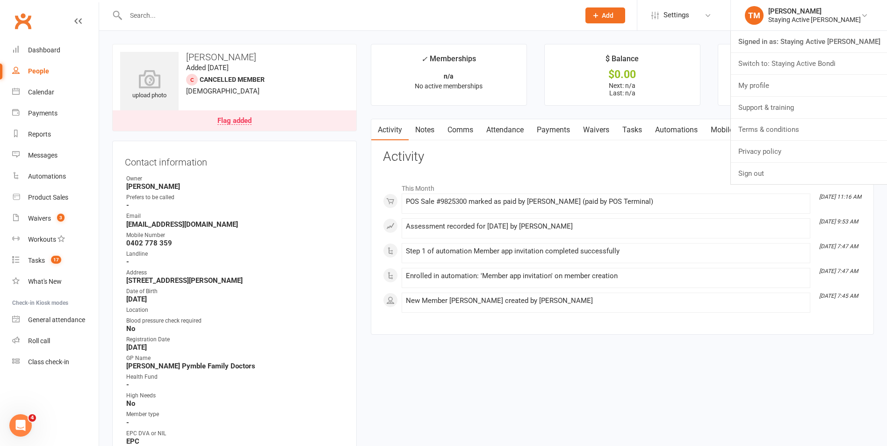
click at [289, 10] on input "text" at bounding box center [348, 15] width 450 height 13
